Goal: Task Accomplishment & Management: Manage account settings

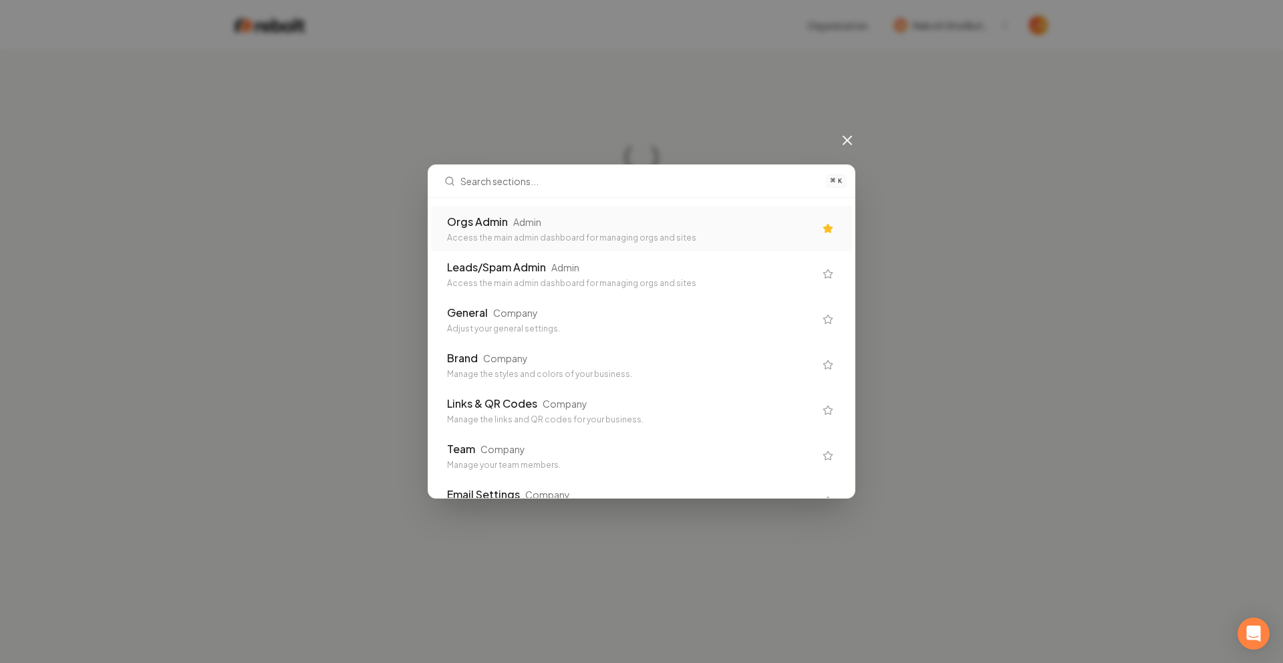
click at [587, 236] on div "Access the main admin dashboard for managing orgs and sites" at bounding box center [630, 238] width 367 height 11
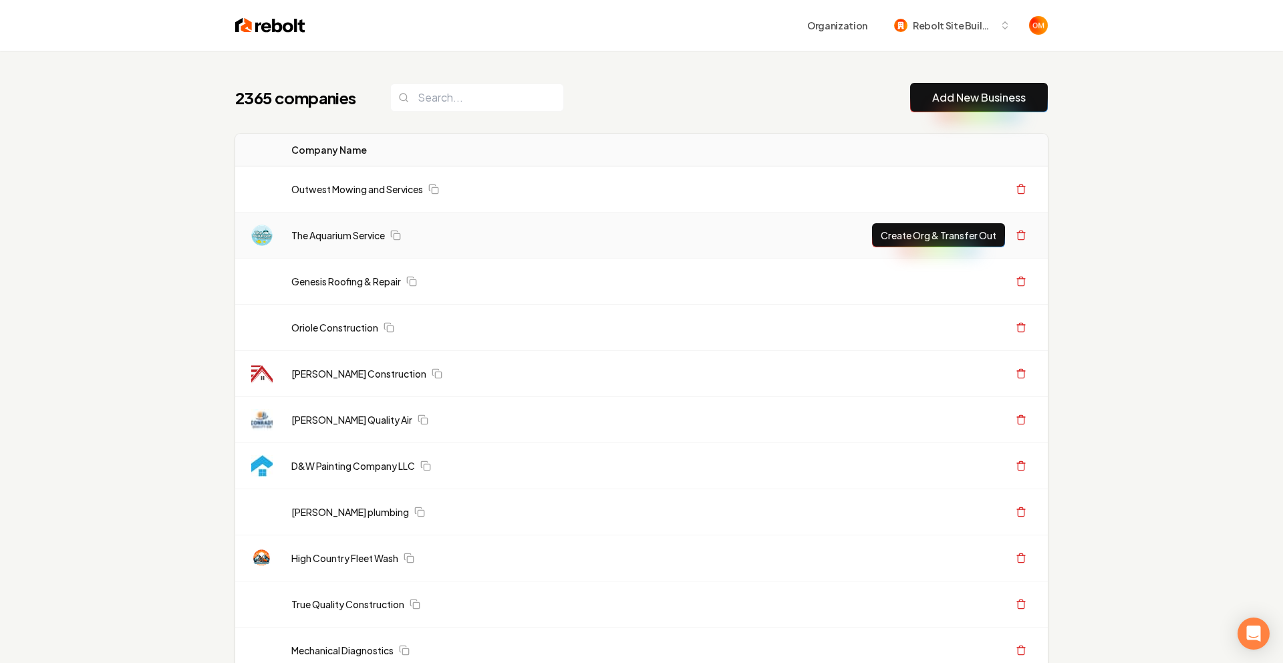
click at [589, 235] on div "The Aquarium Service" at bounding box center [562, 234] width 543 height 13
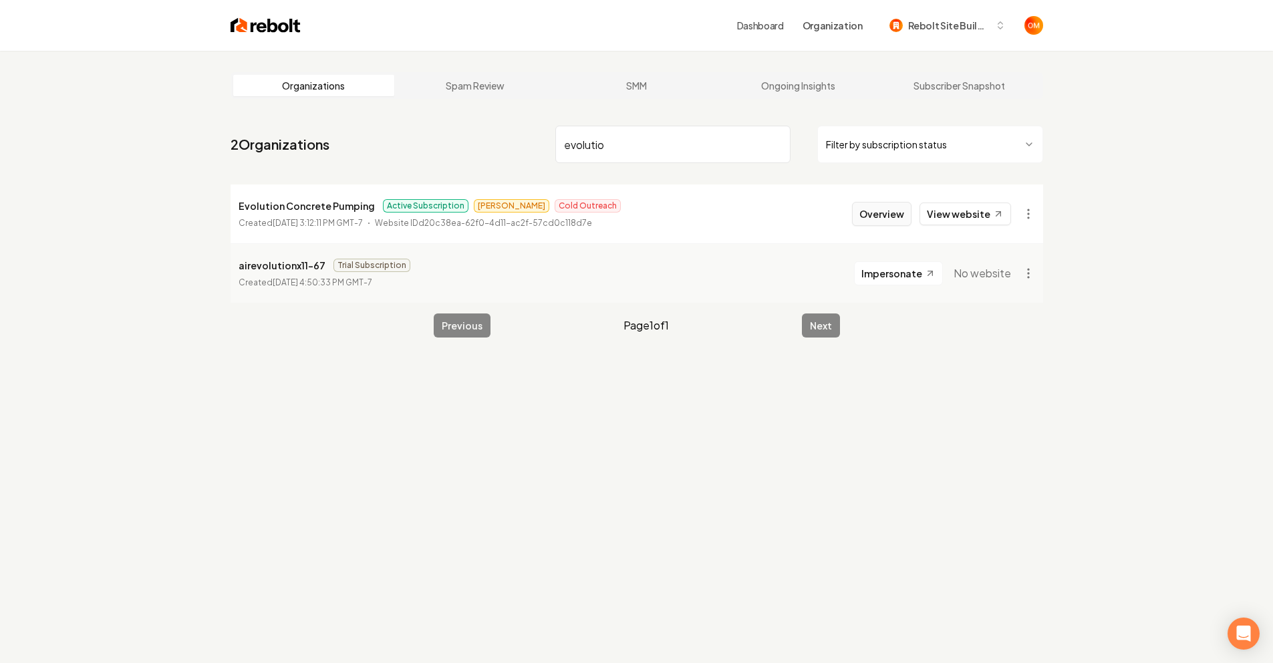
type input "evolutio"
click at [887, 208] on button "Overview" at bounding box center [881, 214] width 59 height 24
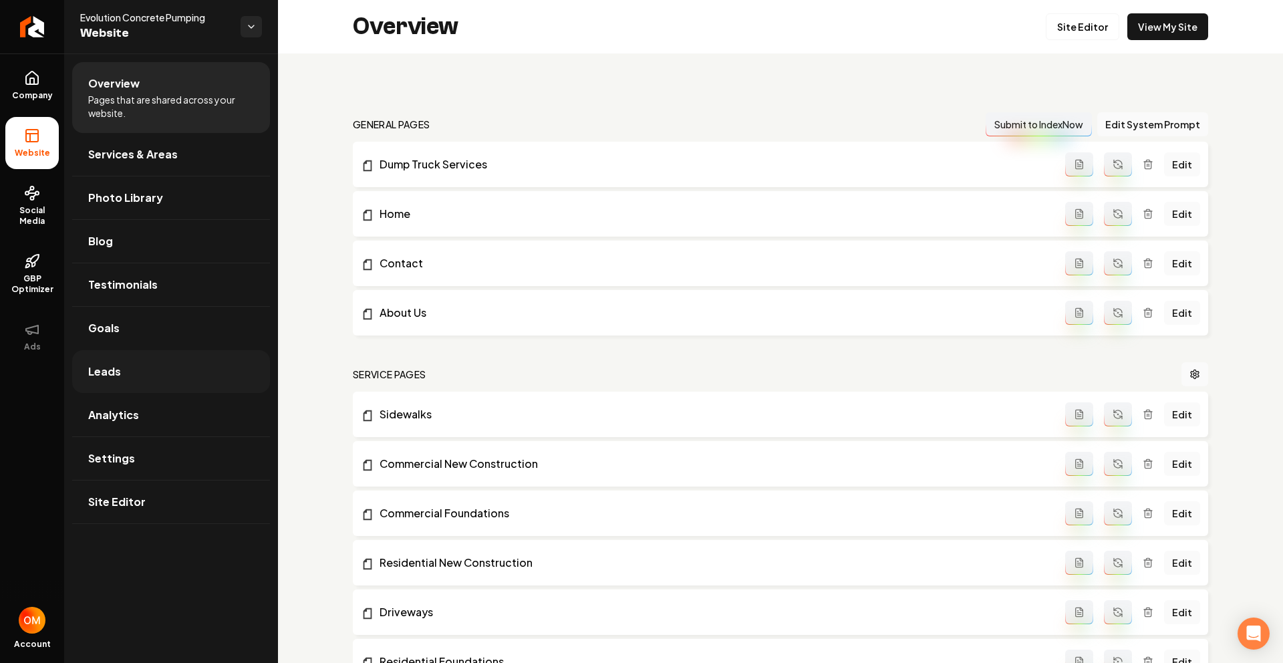
click at [126, 367] on link "Leads" at bounding box center [171, 371] width 198 height 43
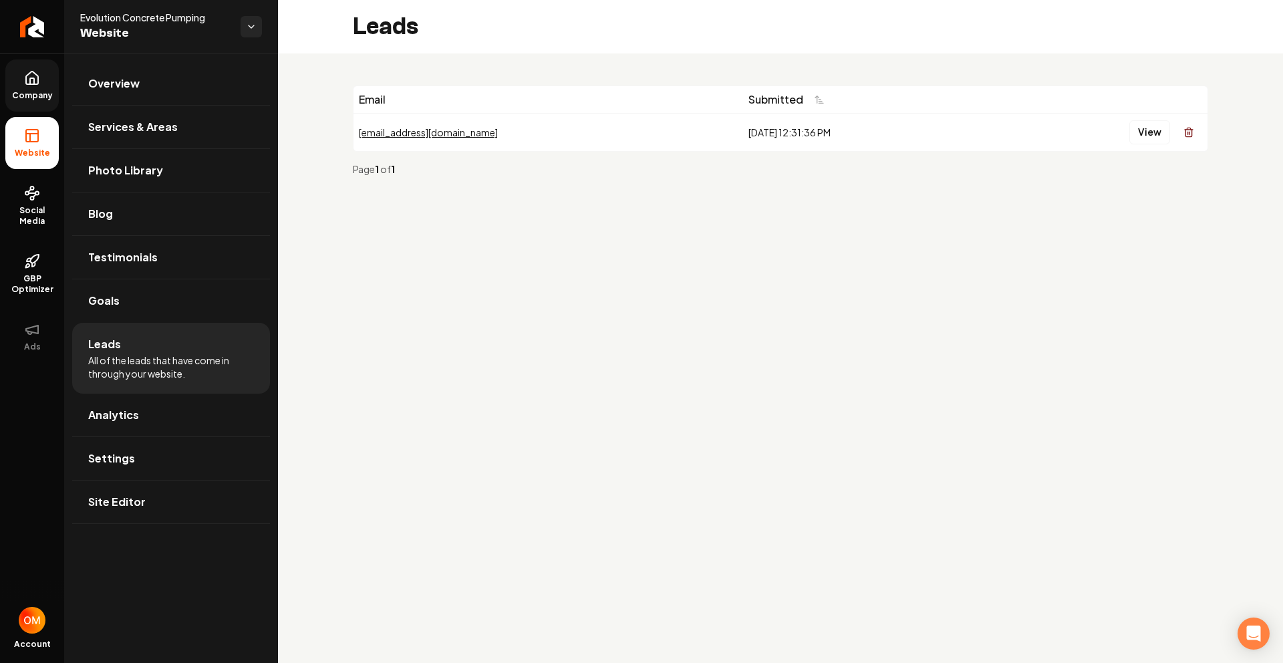
click at [36, 90] on span "Company" at bounding box center [32, 95] width 51 height 11
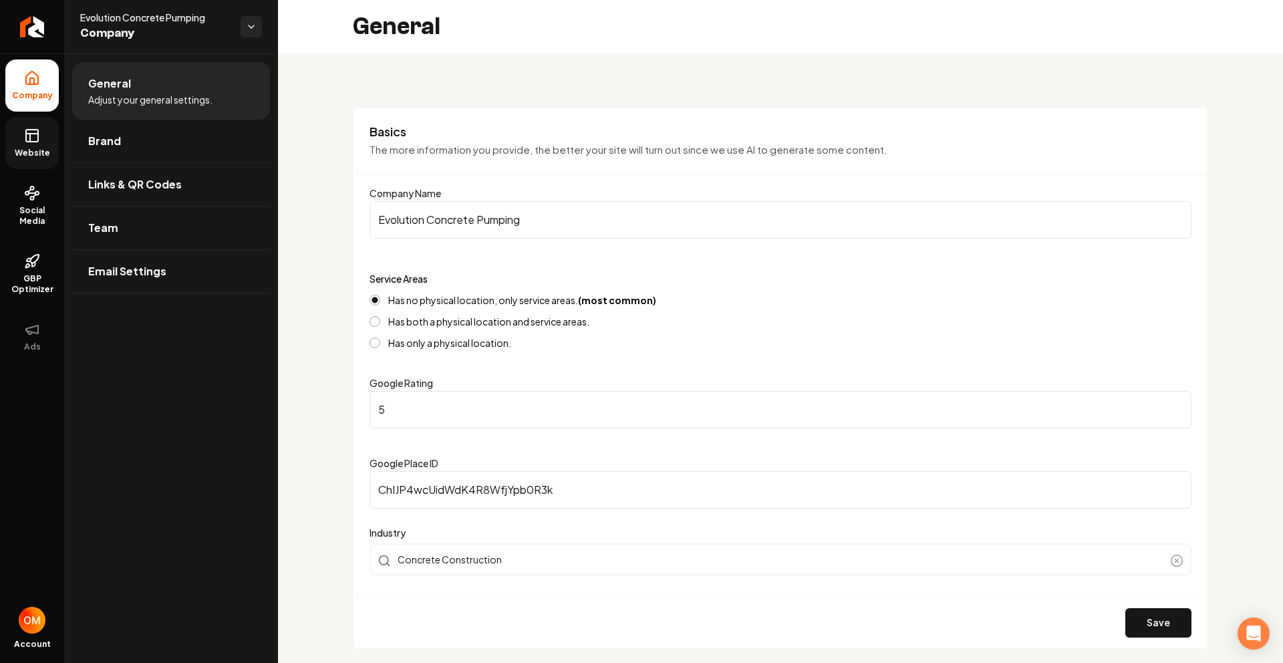
click at [31, 142] on rect at bounding box center [32, 136] width 12 height 12
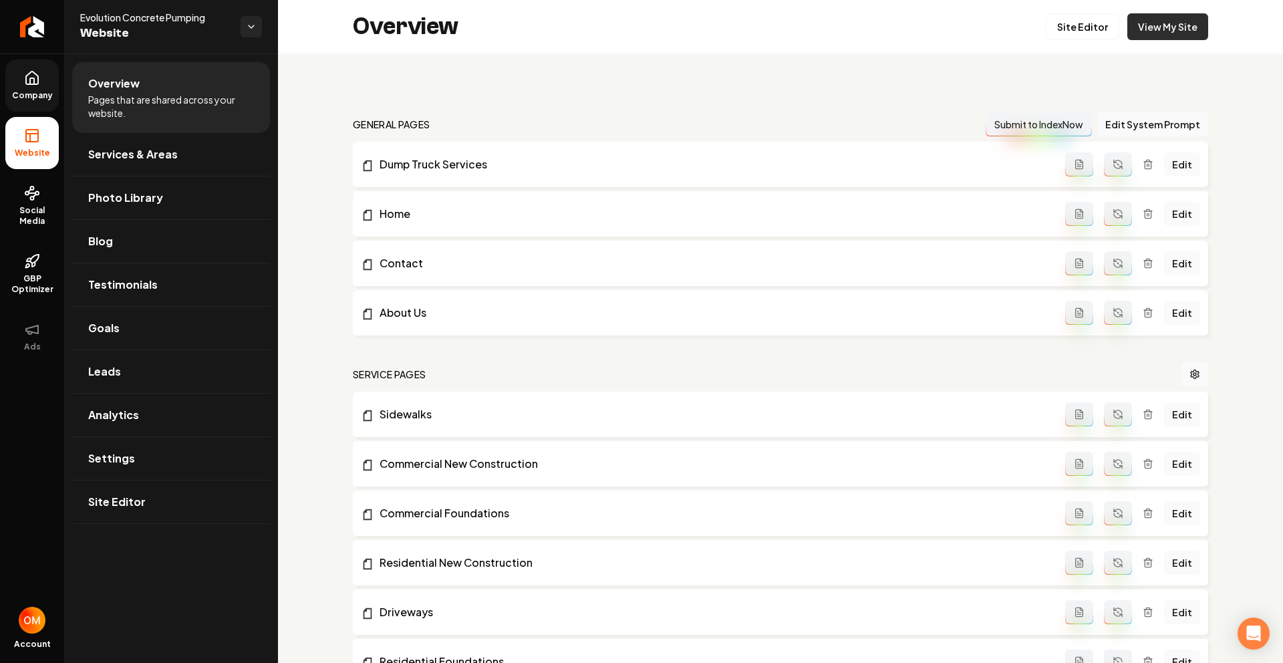
click at [1171, 35] on link "View My Site" at bounding box center [1167, 26] width 81 height 27
click at [113, 359] on link "Leads" at bounding box center [171, 371] width 198 height 43
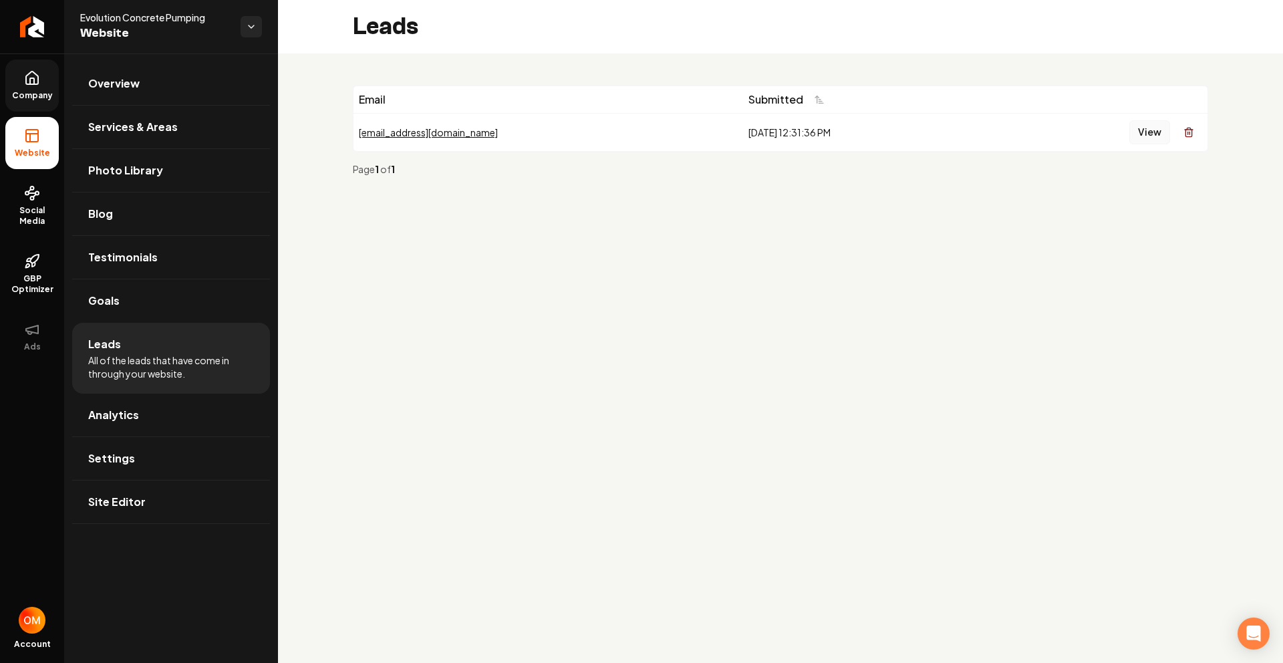
click at [1140, 138] on button "View" at bounding box center [1149, 132] width 41 height 24
click at [21, 34] on icon "Return to dashboard" at bounding box center [31, 26] width 21 height 21
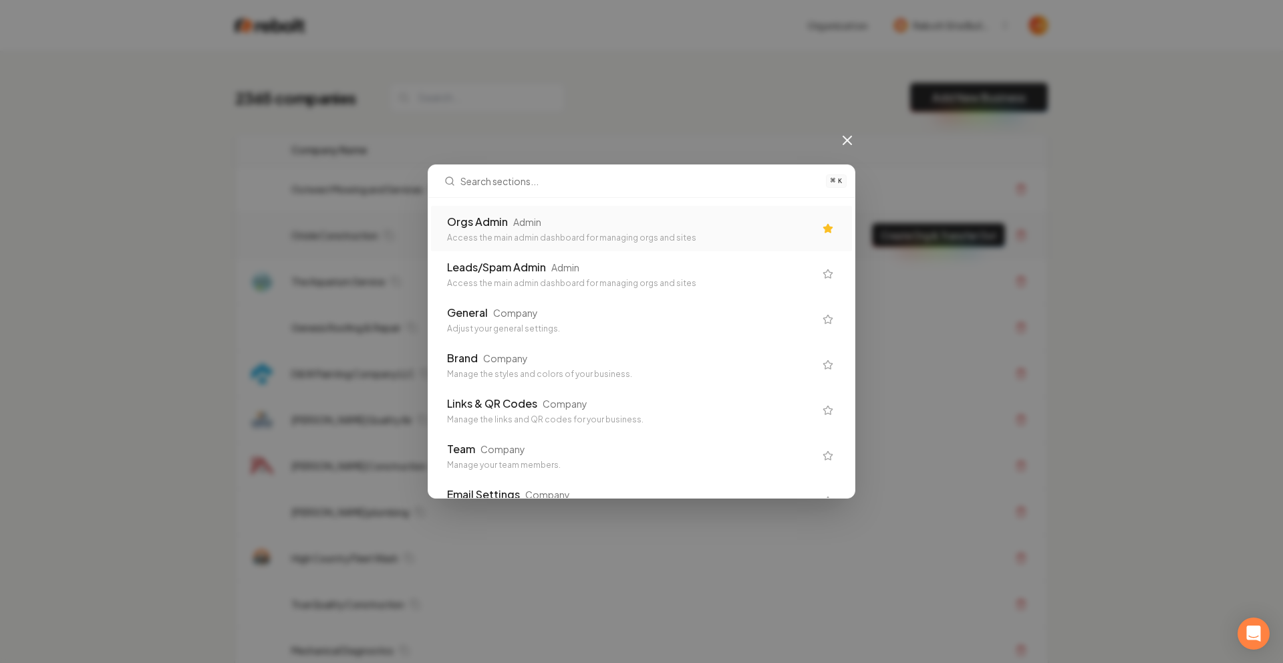
click at [466, 216] on div "Orgs Admin" at bounding box center [477, 222] width 61 height 16
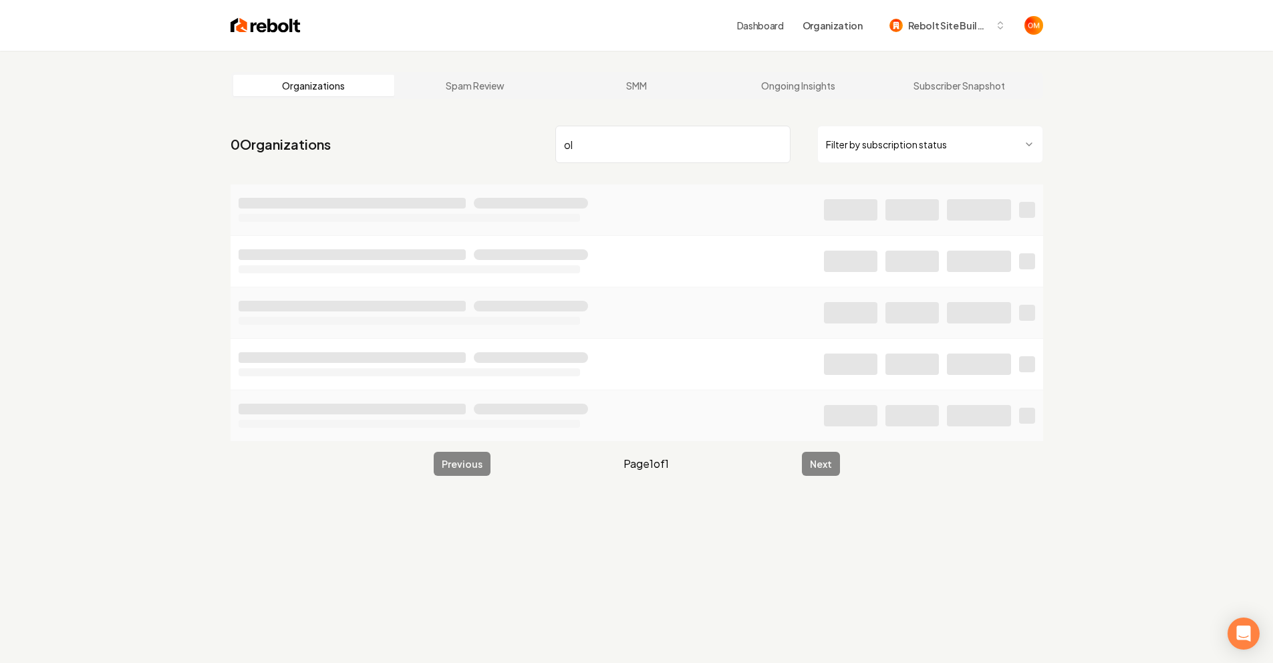
type input "o"
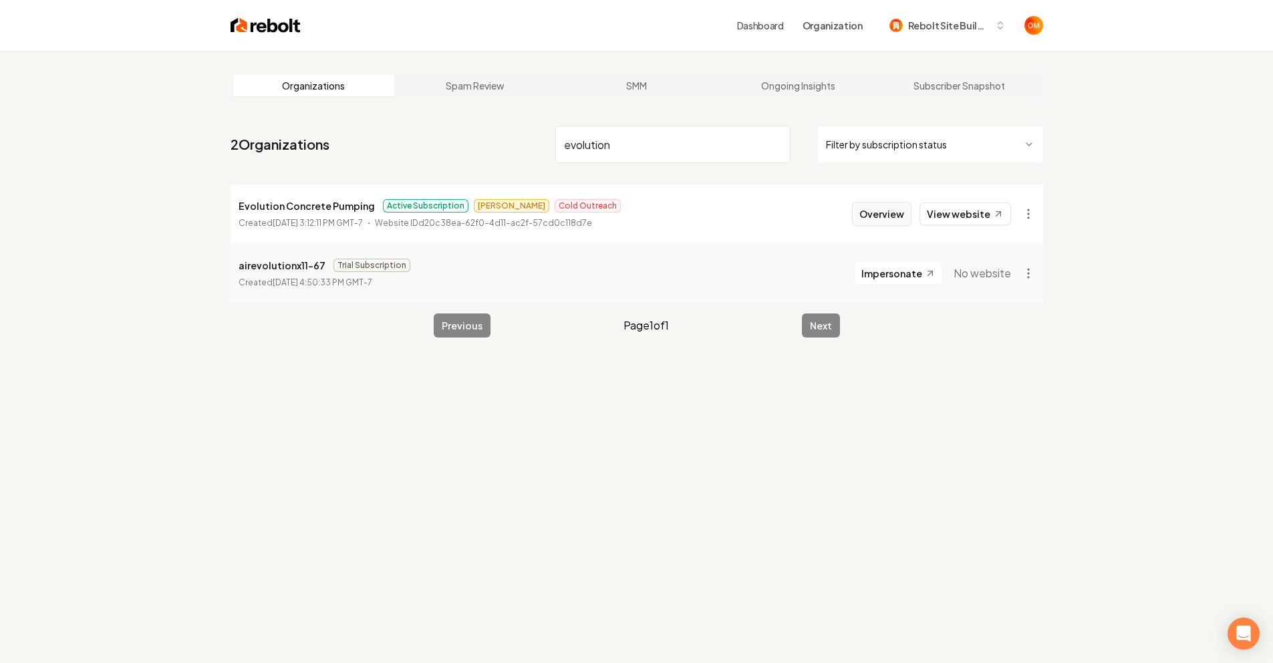
type input "evolution"
click at [893, 209] on button "Overview" at bounding box center [881, 214] width 59 height 24
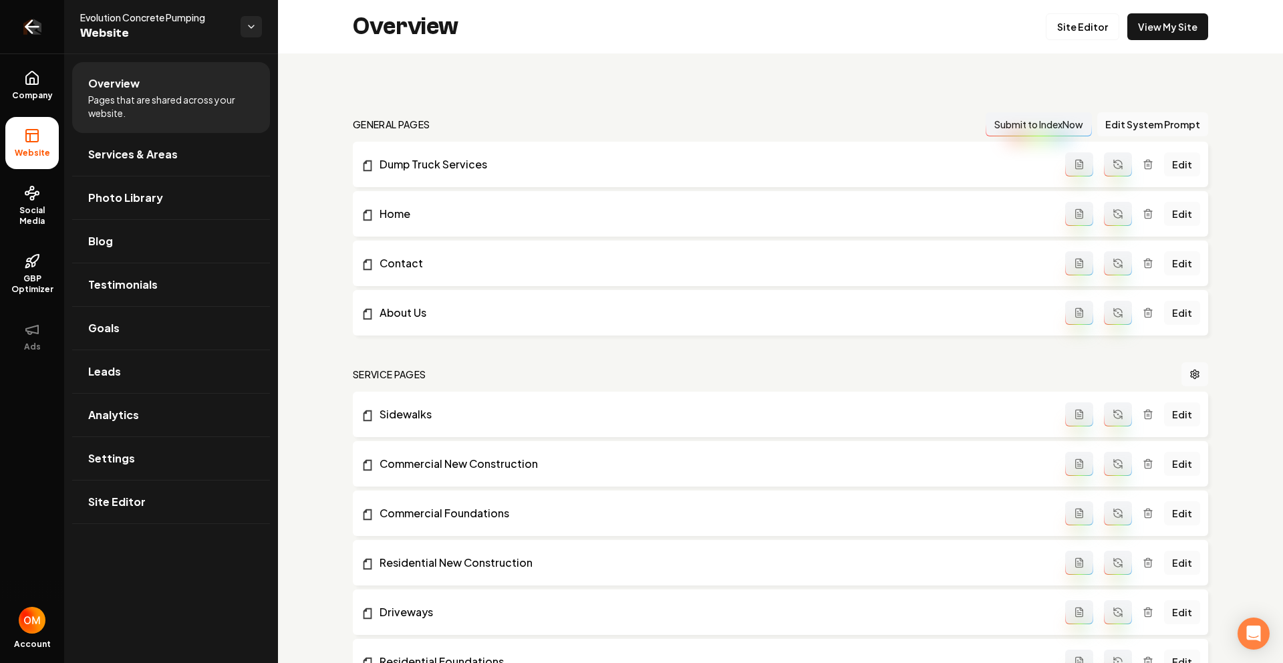
click at [33, 25] on icon "Return to dashboard" at bounding box center [31, 26] width 21 height 21
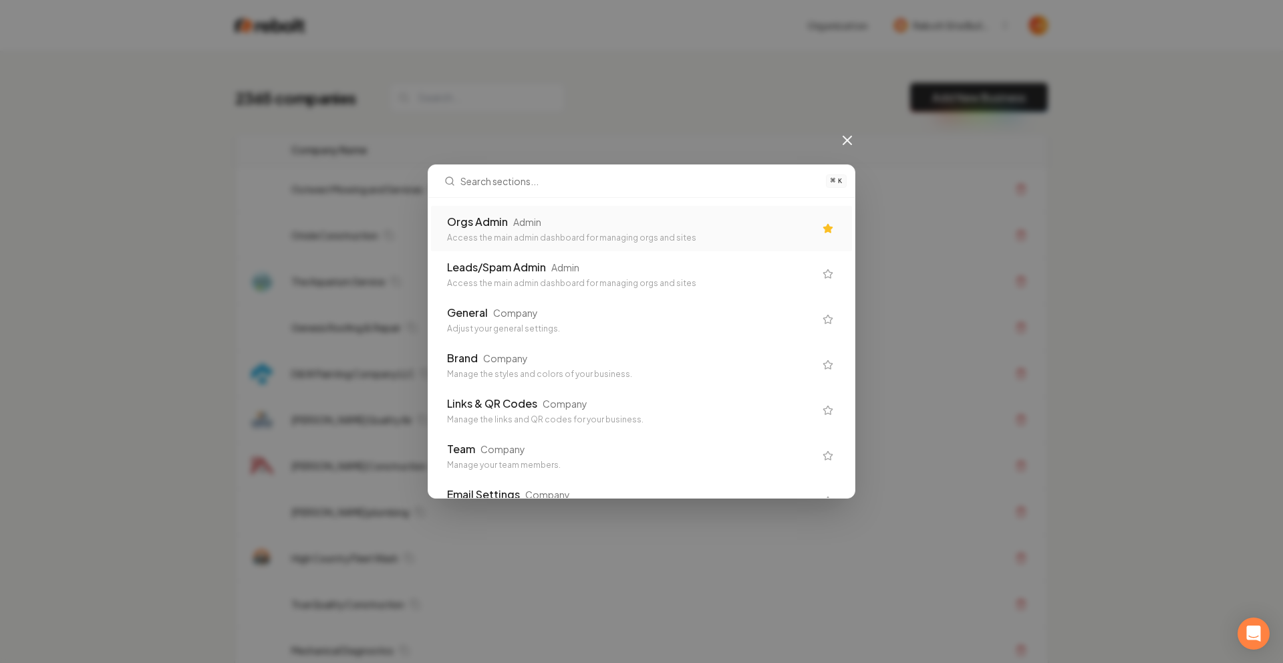
click at [592, 220] on div "Orgs Admin Admin" at bounding box center [630, 222] width 367 height 16
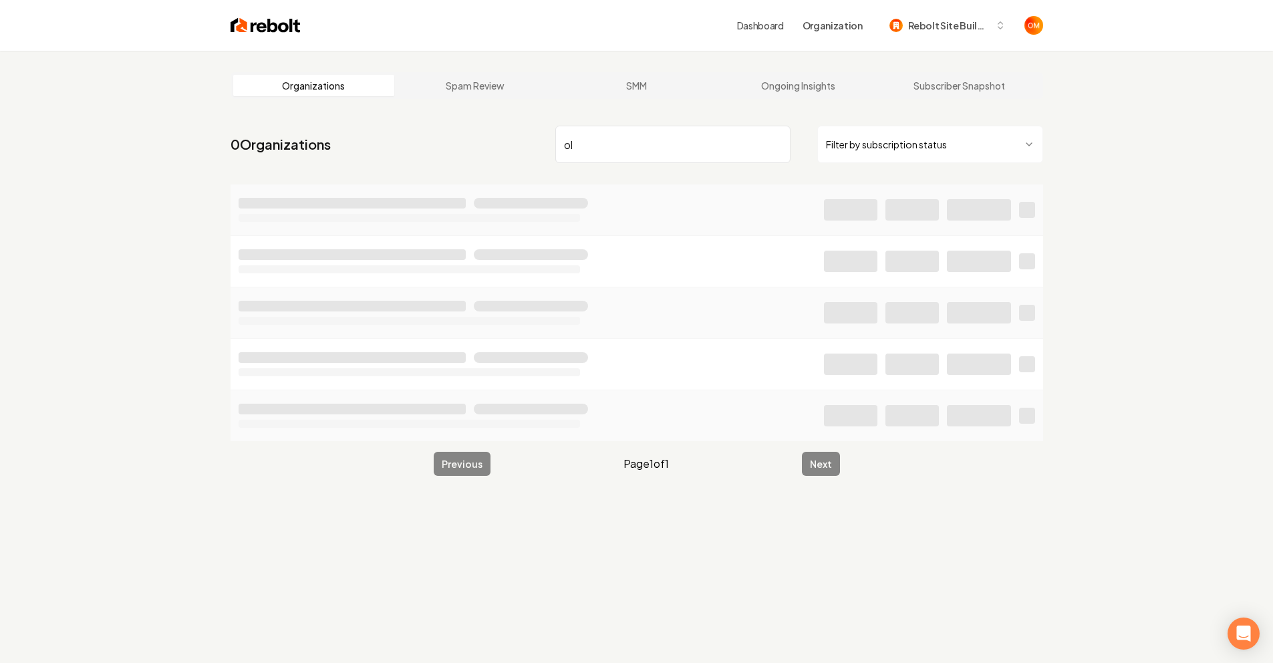
type input "o"
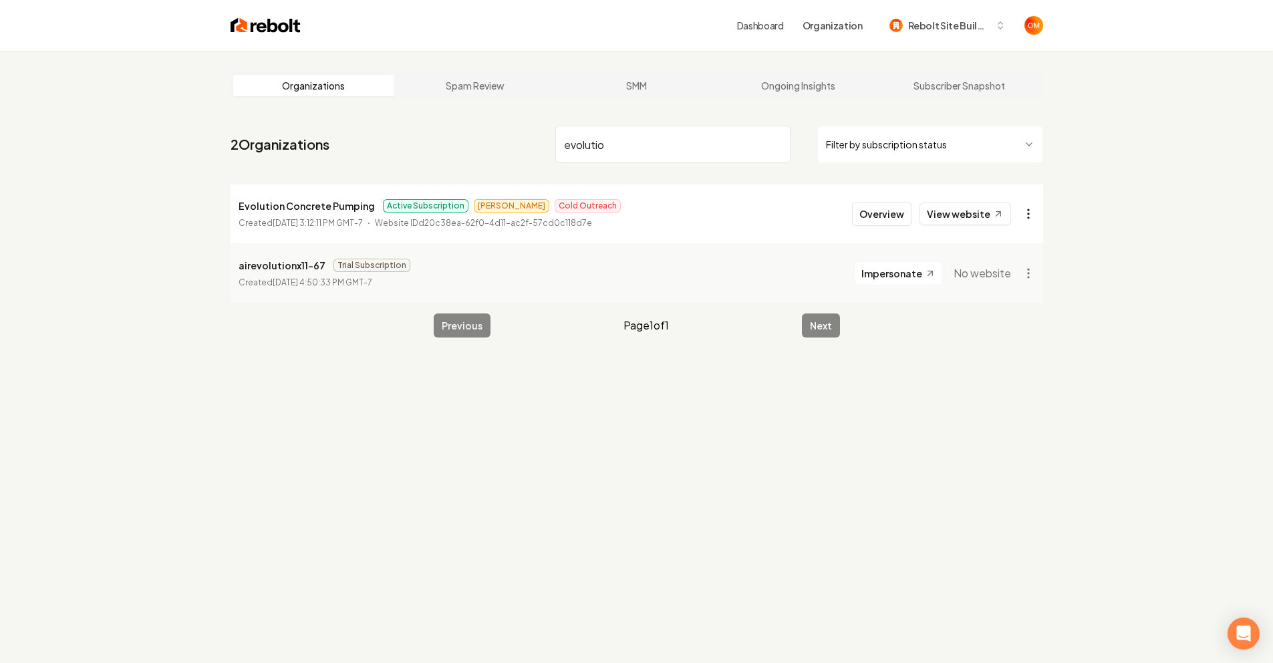
type input "evolutio"
click at [1030, 207] on html "Dashboard Organization Rebolt Site Builder Organizations Spam Review SMM Ongoin…" at bounding box center [636, 331] width 1273 height 663
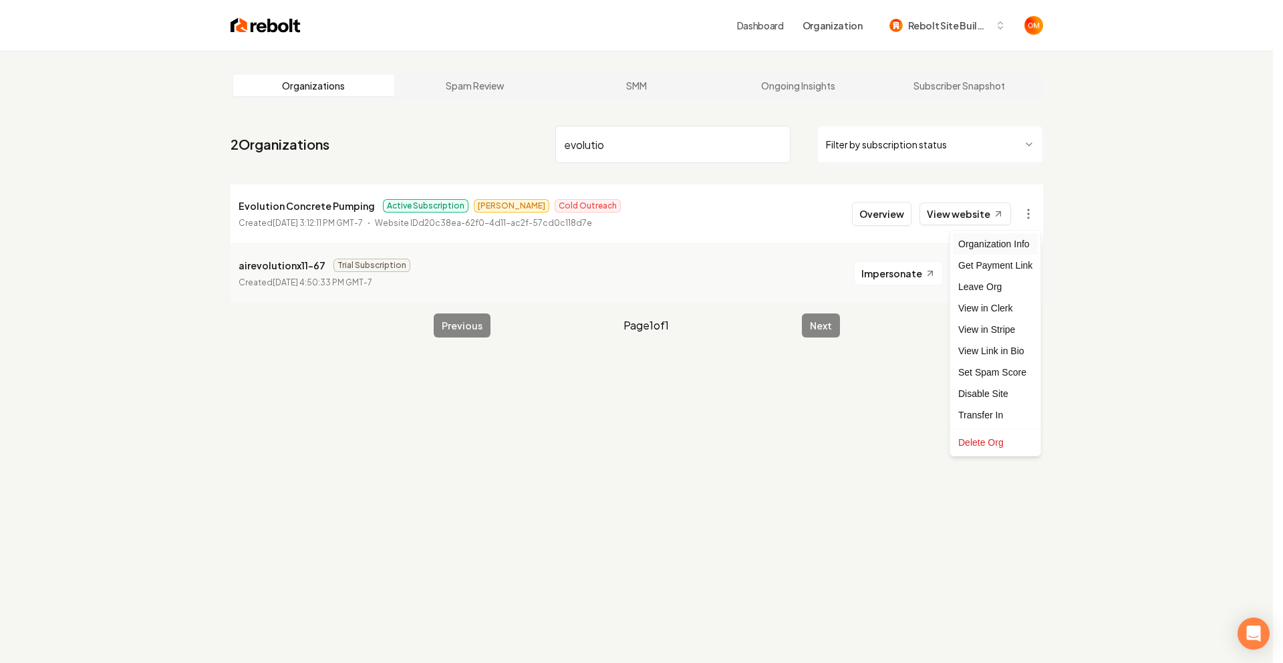
click at [1020, 248] on div "Organization Info" at bounding box center [995, 243] width 85 height 21
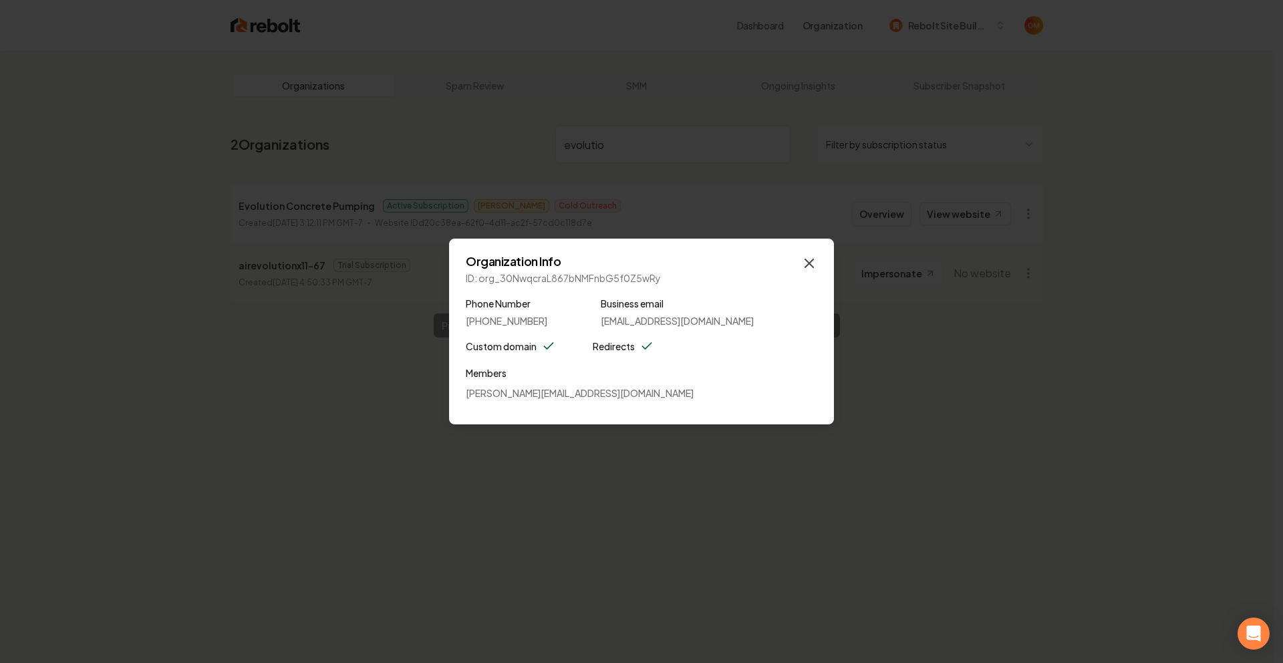
click at [814, 267] on icon "button" at bounding box center [809, 263] width 16 height 16
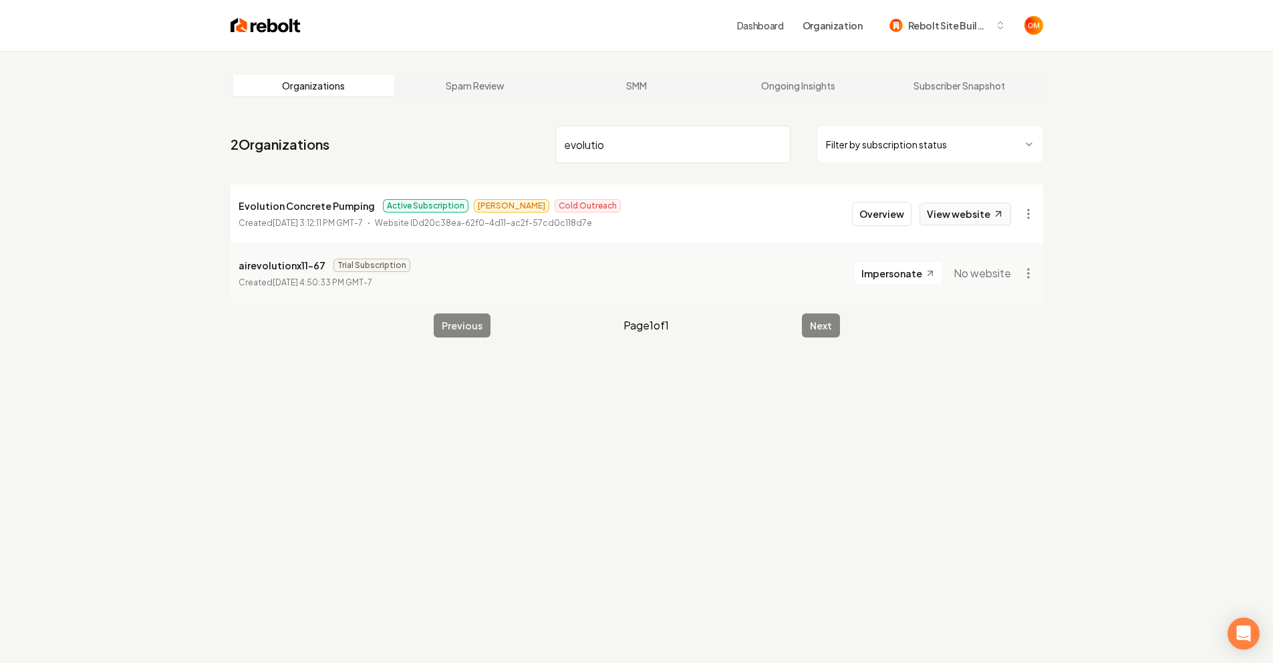
click at [957, 218] on link "View website" at bounding box center [965, 213] width 92 height 23
click at [269, 30] on img at bounding box center [266, 25] width 70 height 19
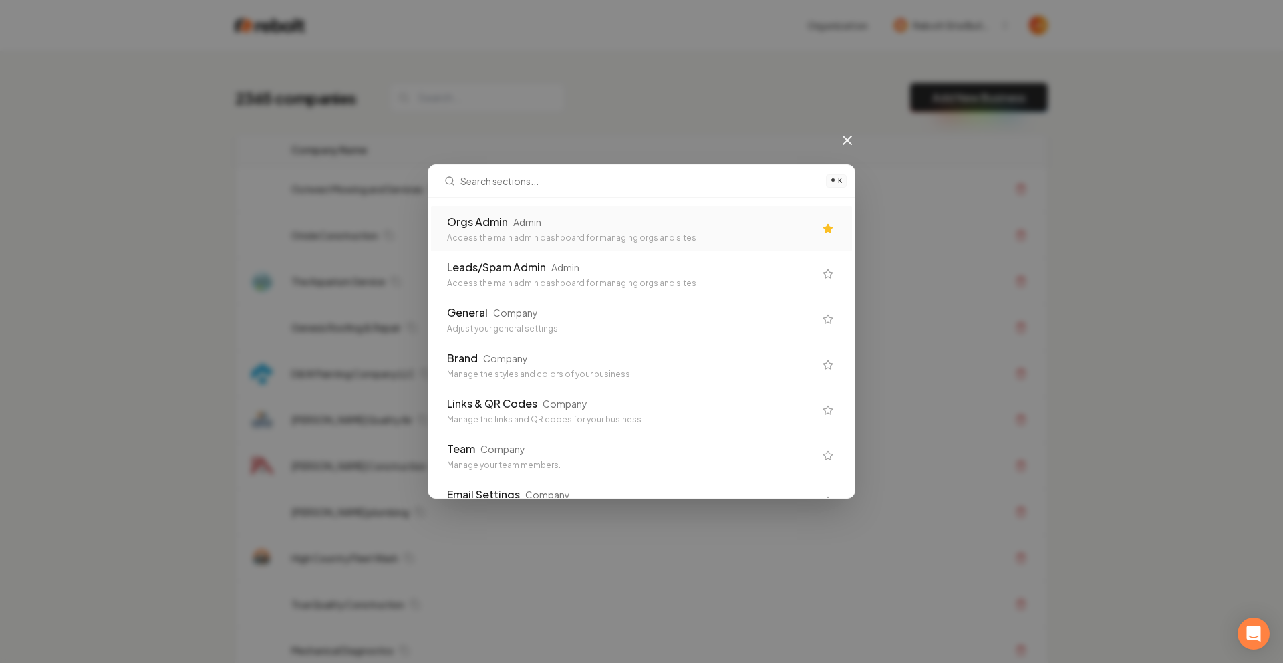
click at [500, 221] on div "Orgs Admin" at bounding box center [477, 222] width 61 height 16
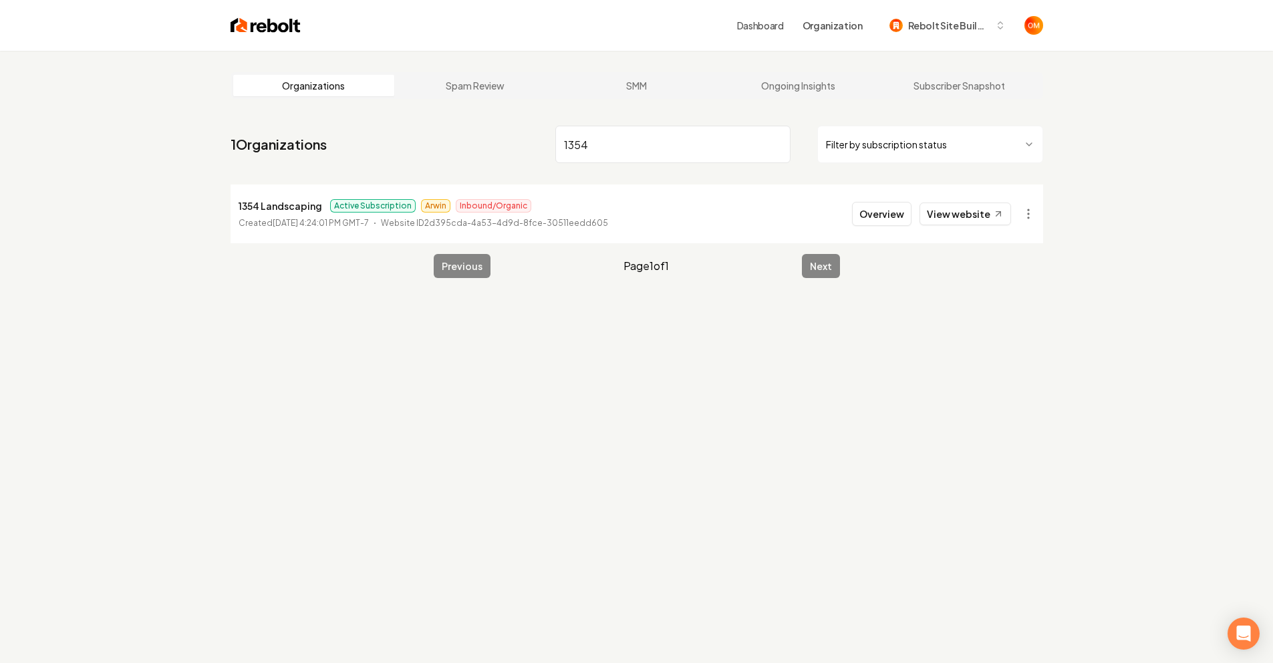
type input "1354"
click at [879, 215] on button "Overview" at bounding box center [881, 214] width 59 height 24
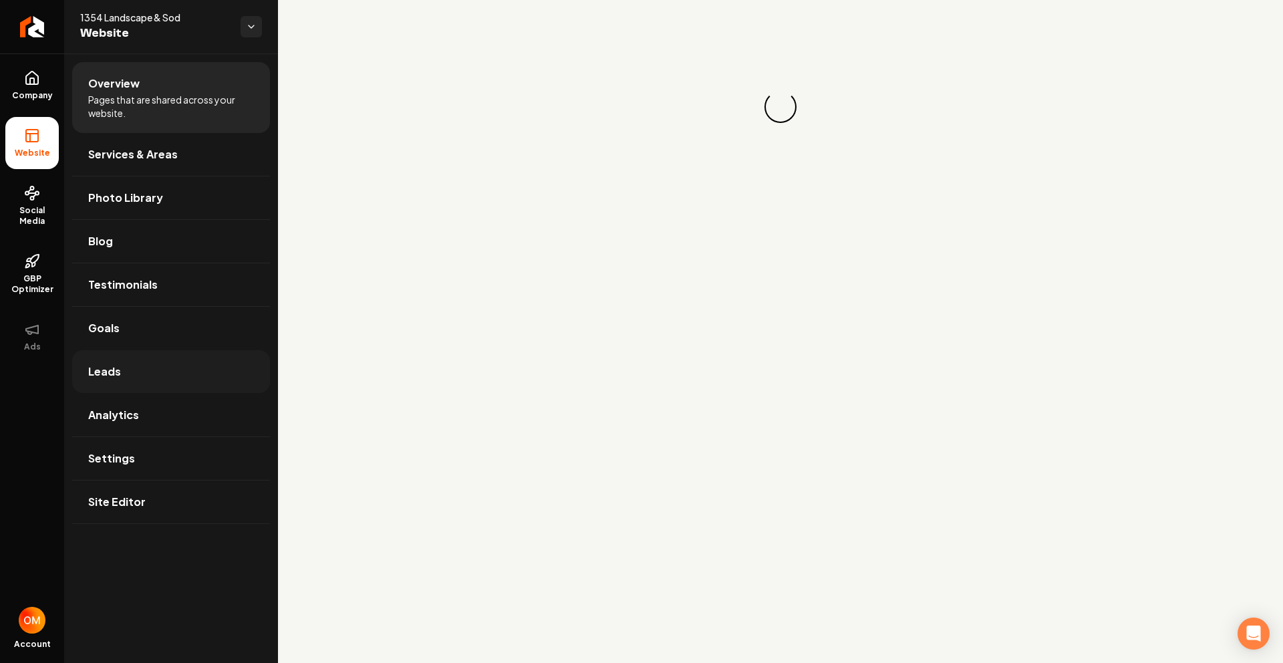
click at [140, 368] on link "Leads" at bounding box center [171, 371] width 198 height 43
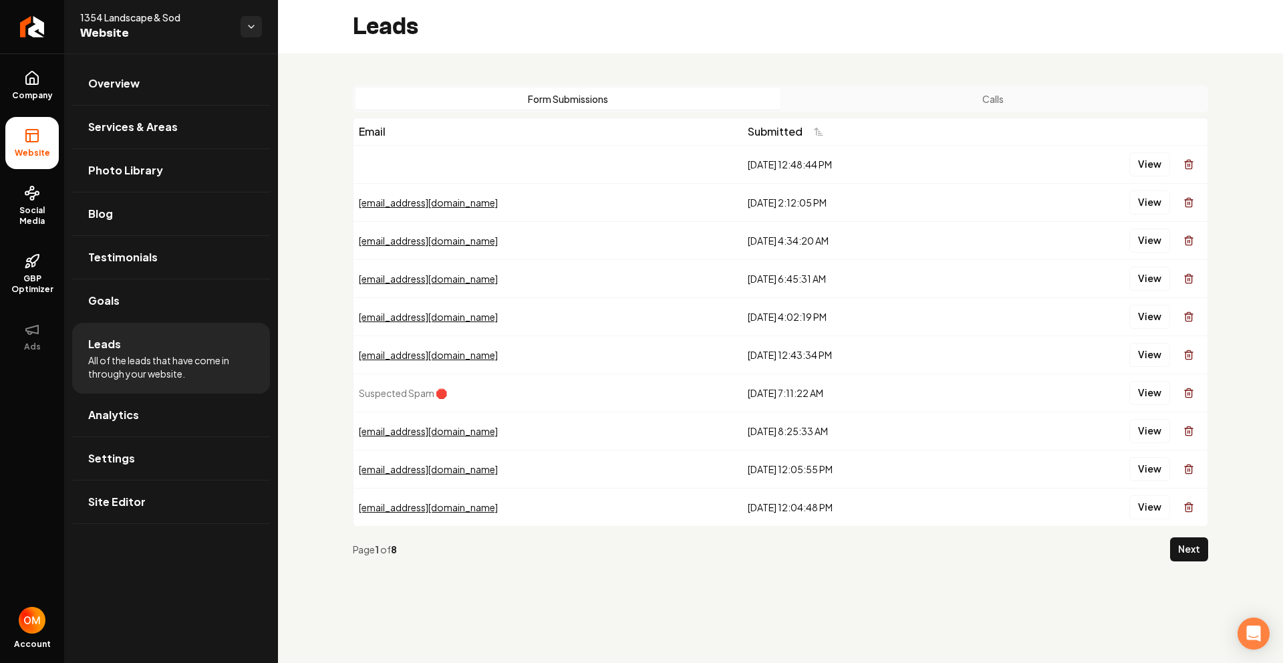
click at [946, 94] on button "Calls" at bounding box center [992, 98] width 425 height 21
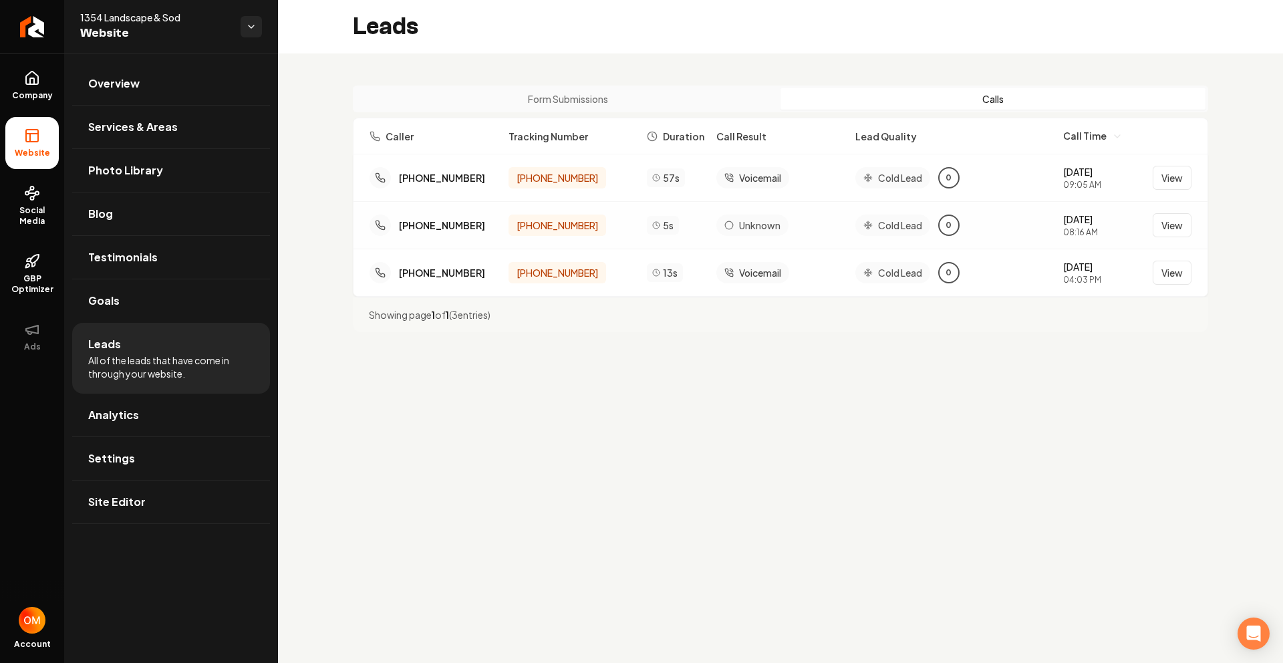
click at [595, 103] on button "Form Submissions" at bounding box center [567, 98] width 425 height 21
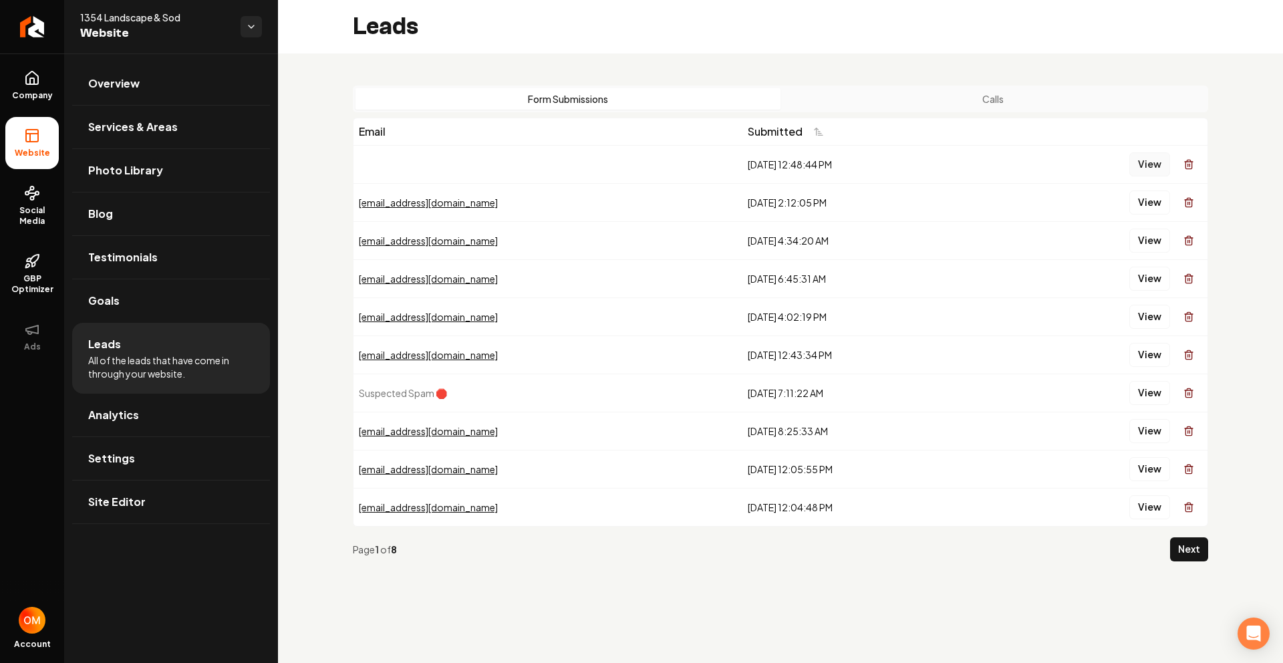
click at [1137, 158] on button "View" at bounding box center [1149, 164] width 41 height 24
click at [1130, 166] on button "View" at bounding box center [1149, 164] width 41 height 24
click at [138, 291] on link "Goals" at bounding box center [171, 300] width 198 height 43
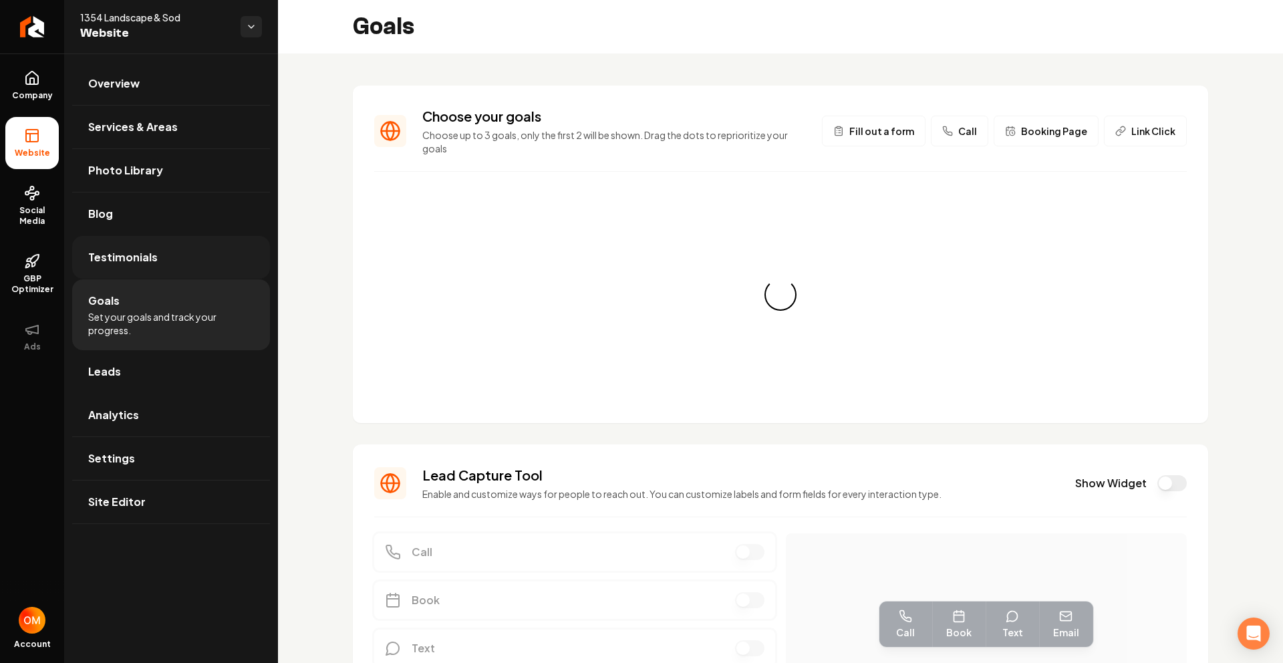
click at [135, 253] on span "Testimonials" at bounding box center [122, 257] width 69 height 16
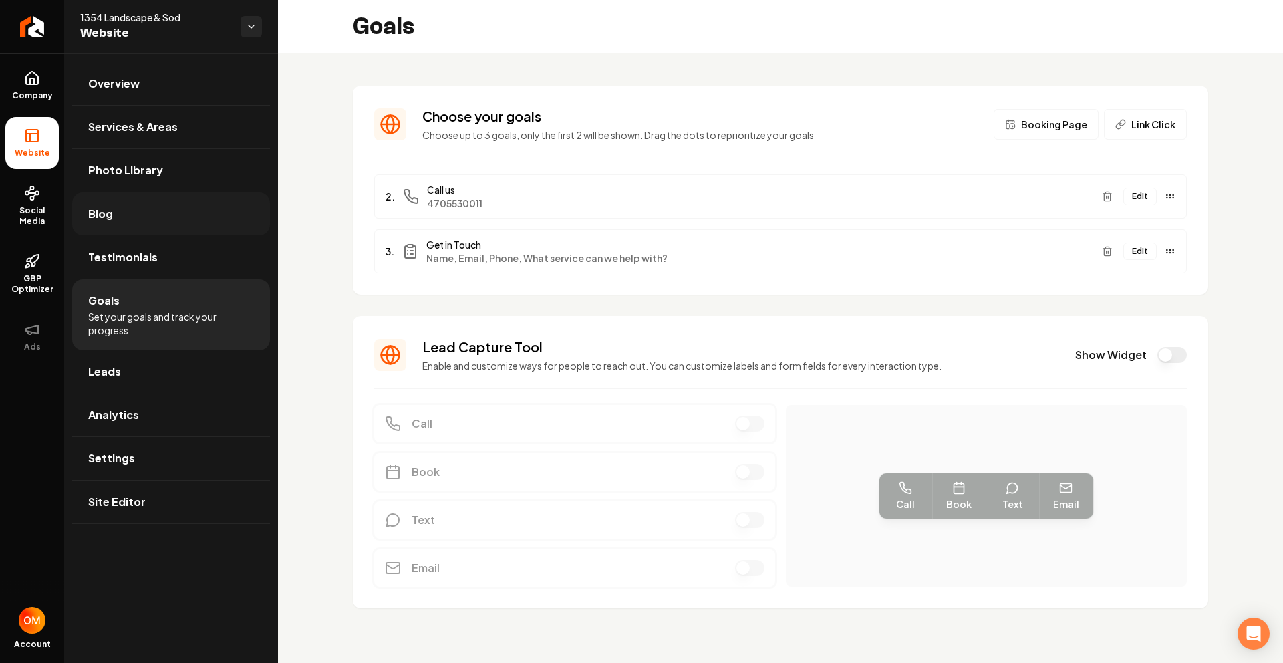
click at [123, 211] on link "Blog" at bounding box center [171, 213] width 198 height 43
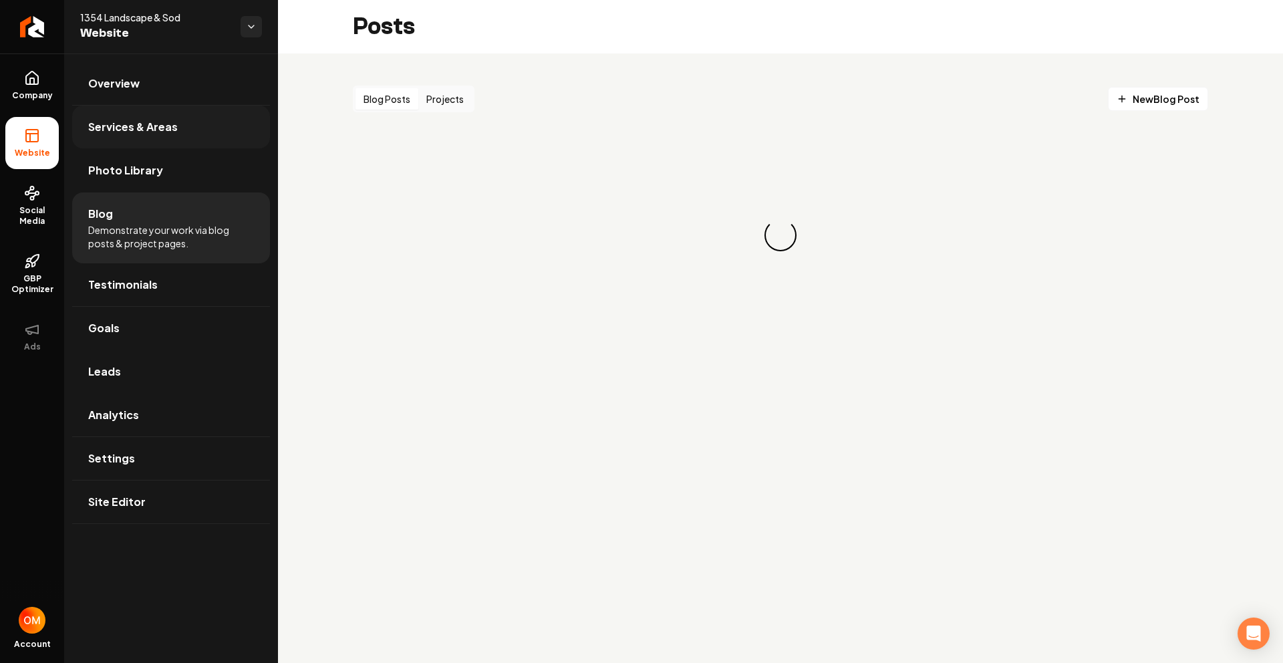
drag, startPoint x: 124, startPoint y: 150, endPoint x: 128, endPoint y: 142, distance: 8.4
click at [124, 150] on link "Photo Library" at bounding box center [171, 170] width 198 height 43
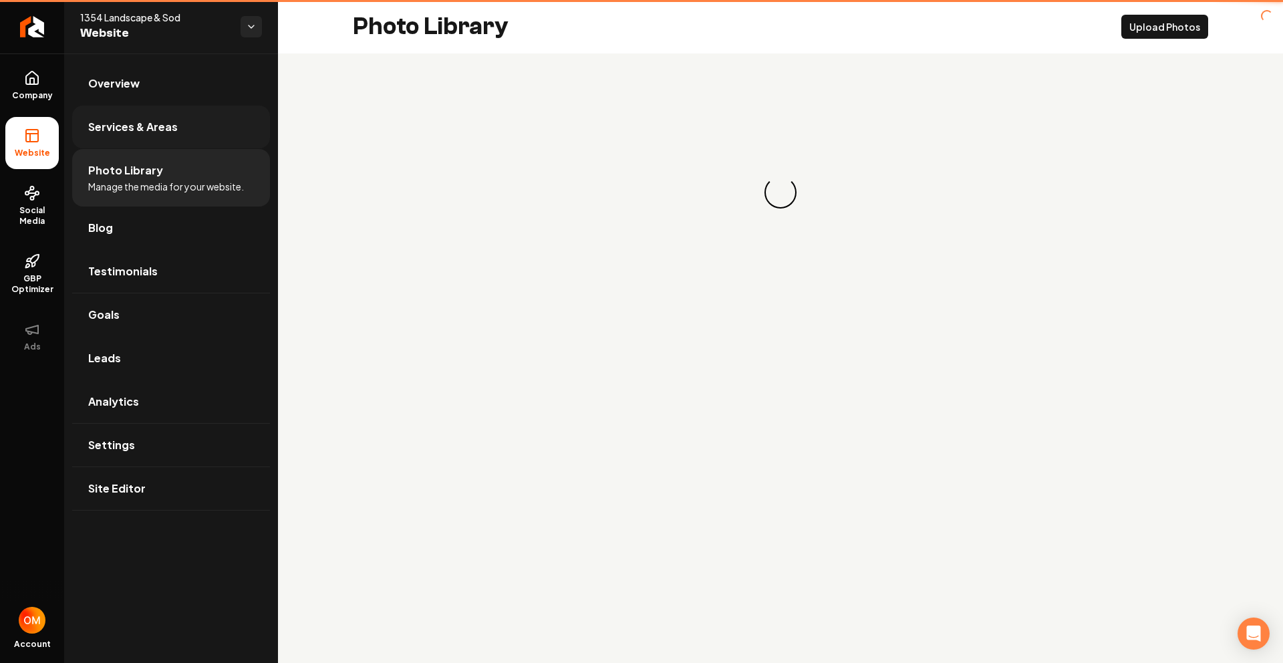
click at [134, 127] on span "Services & Areas" at bounding box center [133, 127] width 90 height 16
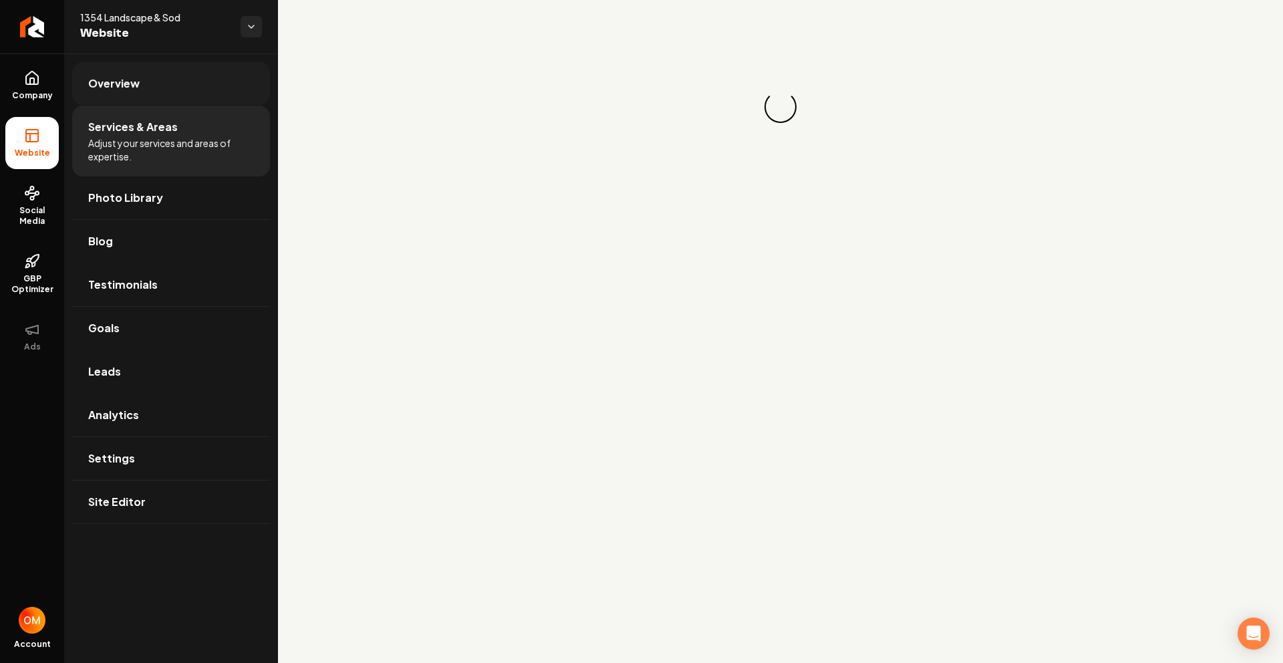
click at [137, 92] on link "Overview" at bounding box center [171, 83] width 198 height 43
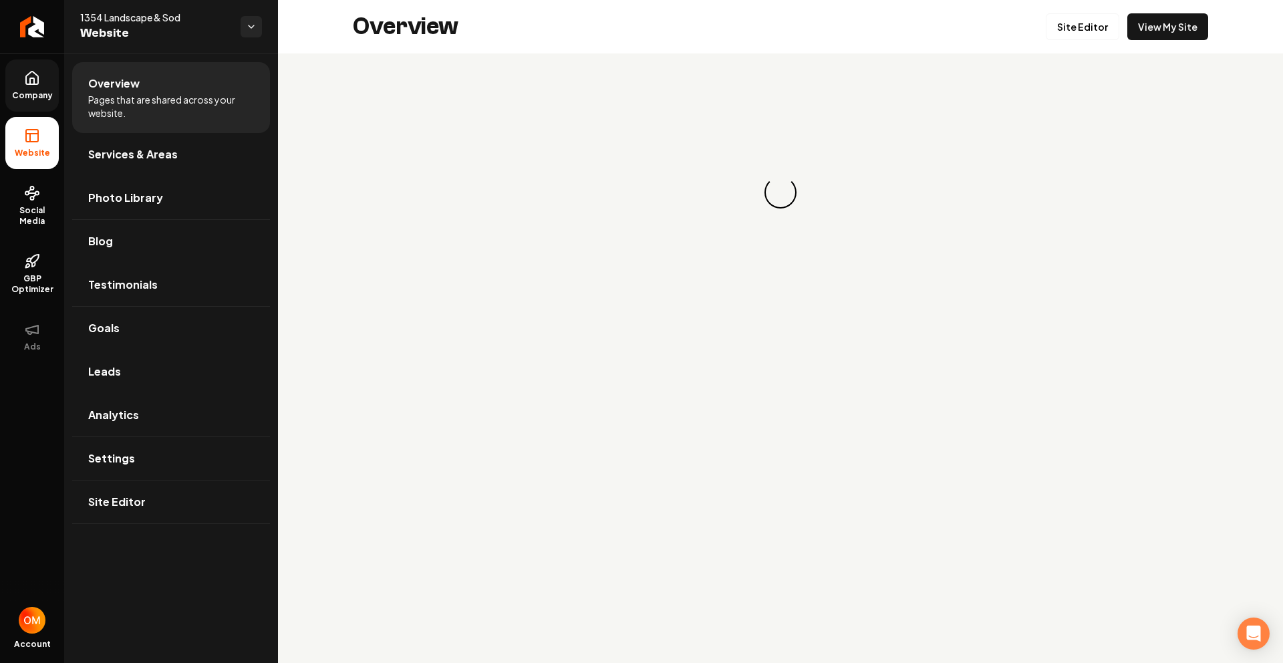
click at [16, 89] on link "Company" at bounding box center [31, 85] width 53 height 52
